Goal: Task Accomplishment & Management: Manage account settings

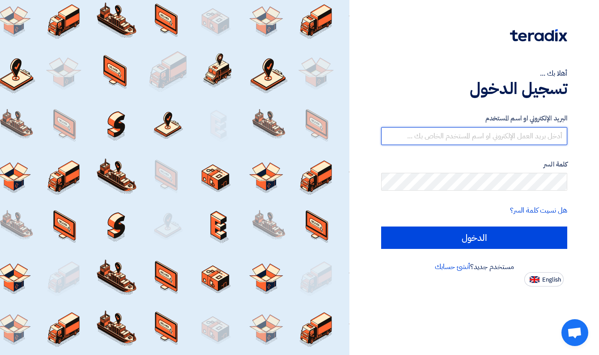
type input "safwan@prism.sa"
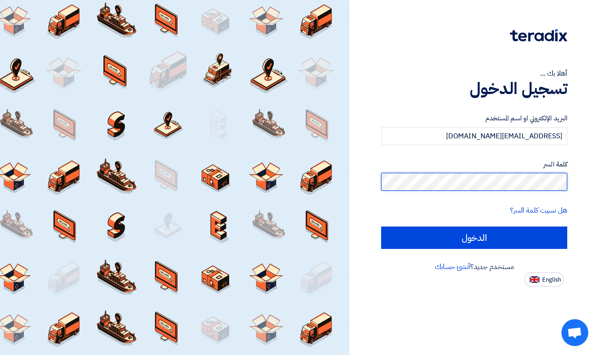
click at [474, 237] on input "الدخول" at bounding box center [474, 237] width 186 height 22
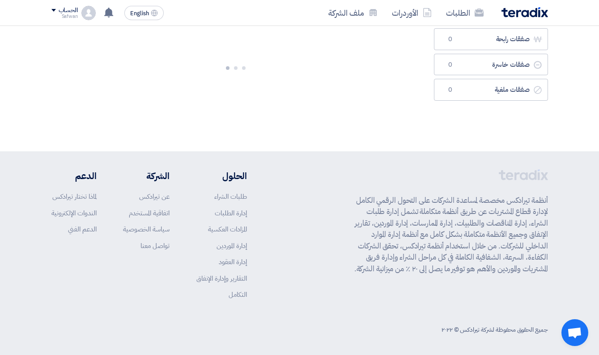
click at [519, 248] on p "أنظمة تيرادكس مخصصة لمساعدة الشركات على التحول الرقمي الكامل لإدارة قطاع المشتر…" at bounding box center [448, 235] width 199 height 80
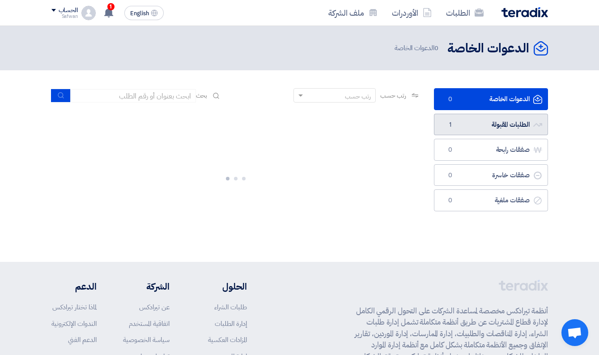
click at [494, 129] on link "الطلبات المقبولة الطلبات المقبولة 1" at bounding box center [491, 125] width 114 height 22
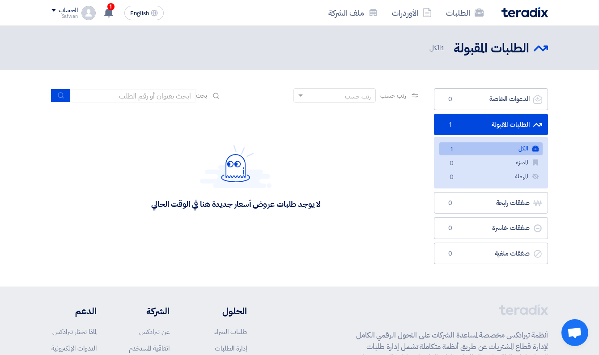
click at [491, 152] on link "الكل الكل 1" at bounding box center [490, 148] width 103 height 13
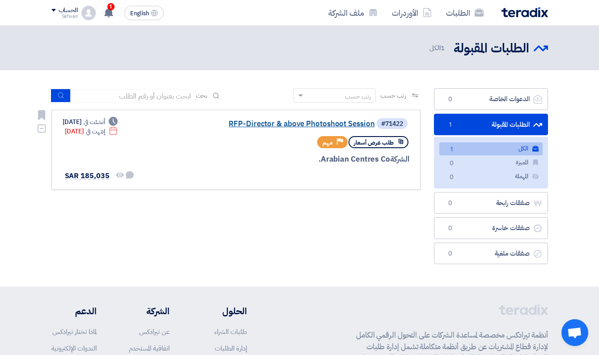
click at [304, 126] on link "RFP-Director & above Photoshoot Session" at bounding box center [285, 124] width 179 height 8
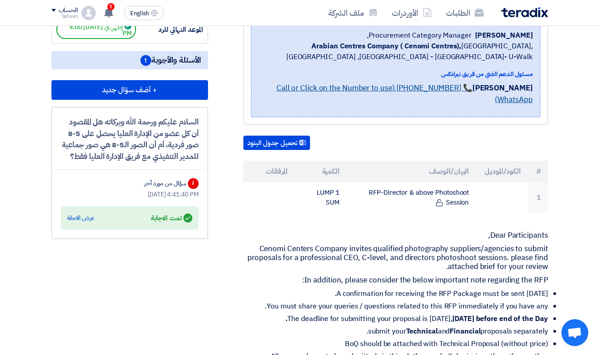
scroll to position [167, 0]
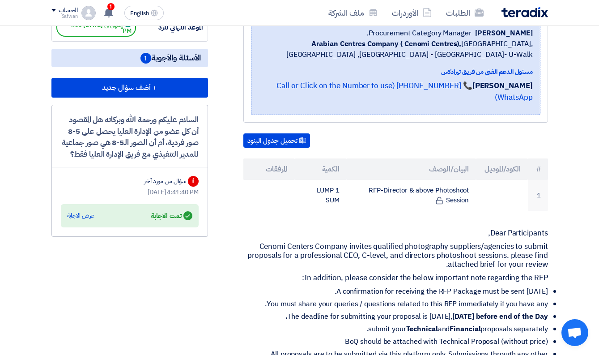
click at [165, 186] on div "سؤال من مورد آخر" at bounding box center [165, 180] width 42 height 9
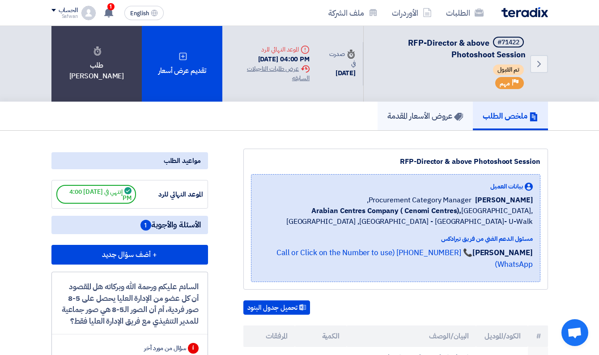
scroll to position [0, 0]
click at [450, 120] on h5 "عروض الأسعار المقدمة" at bounding box center [425, 115] width 76 height 10
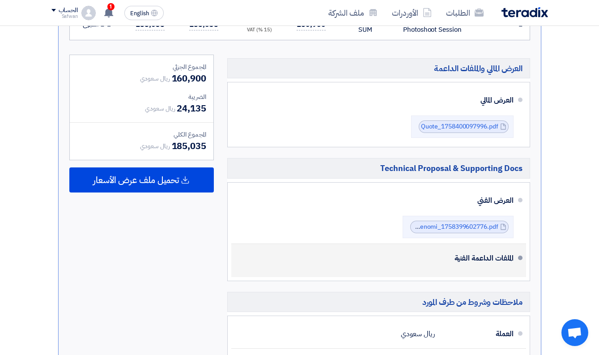
scroll to position [359, 0]
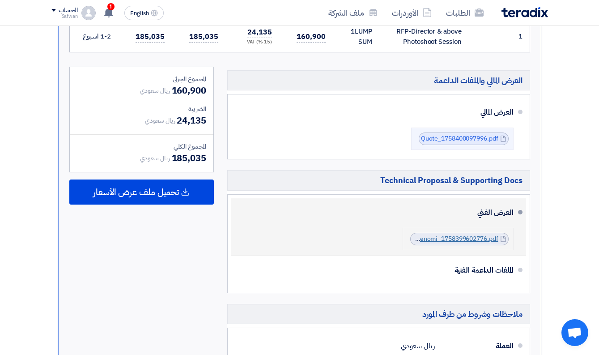
click at [440, 234] on link "Technical_Proposal_Prism_X_Cenomi_1758399602776.pdf" at bounding box center [414, 238] width 168 height 9
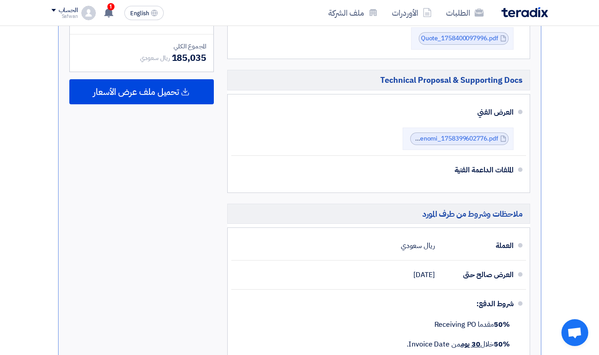
scroll to position [460, 0]
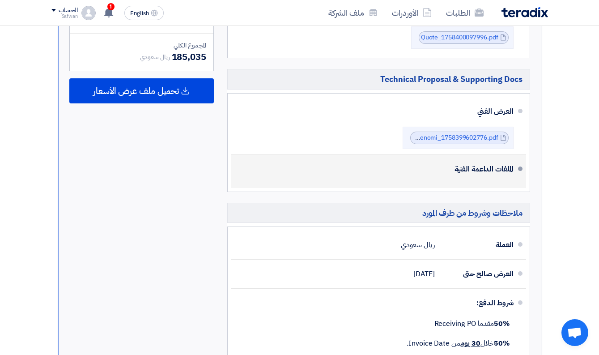
click at [491, 158] on div "الملفات الداعمة الفنية" at bounding box center [380, 168] width 268 height 21
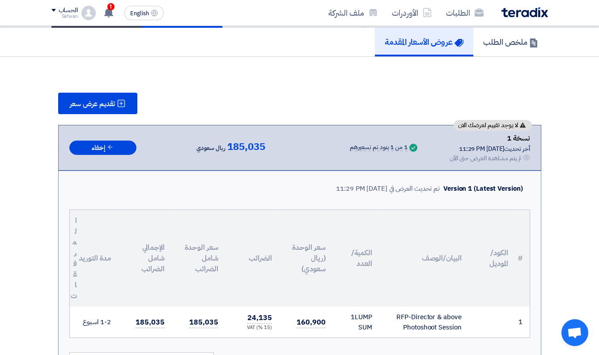
scroll to position [38, 0]
